Goal: Understand process/instructions

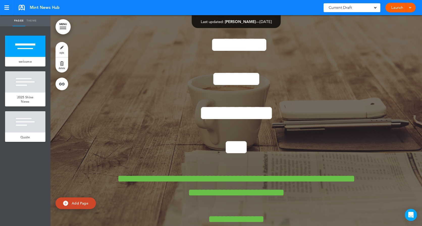
click at [399, 9] on link "Launch" at bounding box center [397, 8] width 16 height 10
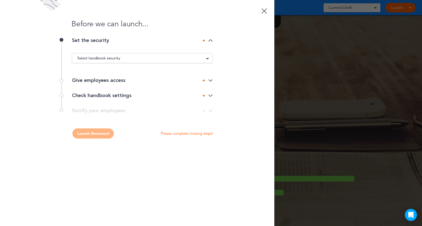
click at [317, 51] on div at bounding box center [211, 113] width 422 height 226
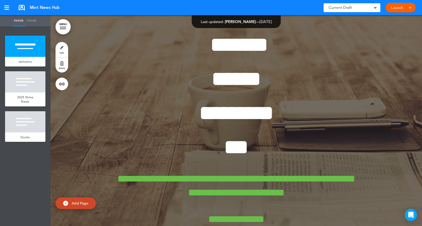
click at [410, 10] on div at bounding box center [409, 8] width 5 height 10
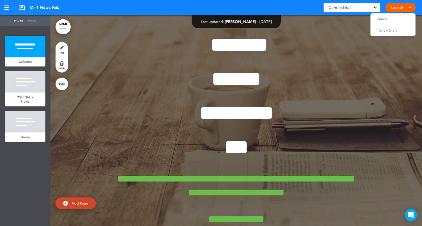
click at [400, 60] on div at bounding box center [236, 162] width 372 height 295
click at [341, 23] on div "**********" at bounding box center [236, 162] width 252 height 295
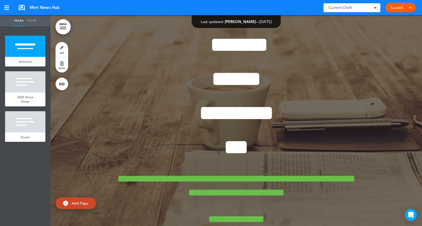
click at [403, 10] on link "Launch" at bounding box center [397, 8] width 16 height 10
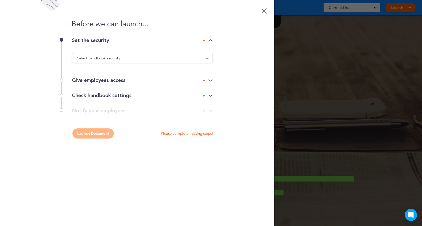
click at [127, 82] on div "Give employees access" at bounding box center [142, 80] width 141 height 5
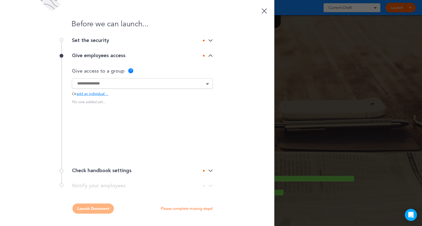
click at [124, 53] on div "Give employees access" at bounding box center [142, 55] width 141 height 5
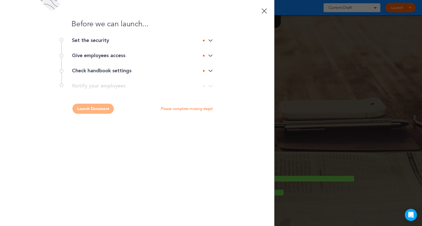
click at [123, 72] on div "Check handbook settings" at bounding box center [142, 70] width 141 height 5
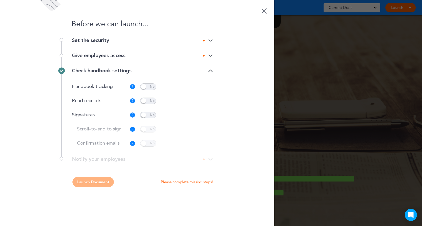
click at [123, 72] on div "Check handbook settings" at bounding box center [142, 70] width 141 height 5
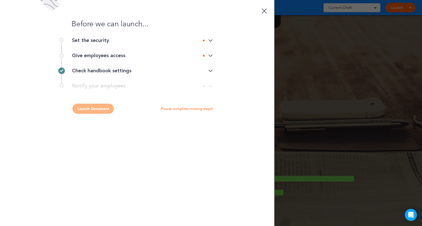
click at [103, 108] on div "Launch Document Please complete missing steps!" at bounding box center [136, 109] width 151 height 10
drag, startPoint x: 103, startPoint y: 110, endPoint x: 112, endPoint y: 93, distance: 18.6
click at [103, 109] on div "Launch Document Please complete missing steps!" at bounding box center [136, 109] width 151 height 10
click at [114, 84] on div "**********" at bounding box center [136, 88] width 151 height 10
click at [114, 86] on div "**********" at bounding box center [136, 88] width 151 height 10
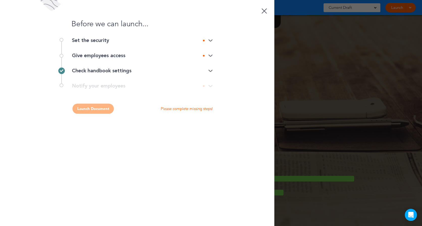
click at [266, 11] on link at bounding box center [264, 10] width 10 height 10
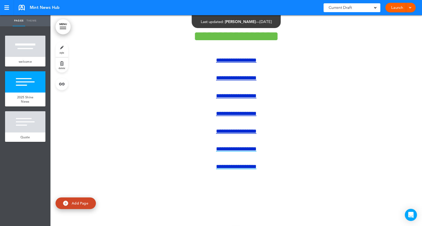
scroll to position [303, 0]
